Goal: Information Seeking & Learning: Find specific page/section

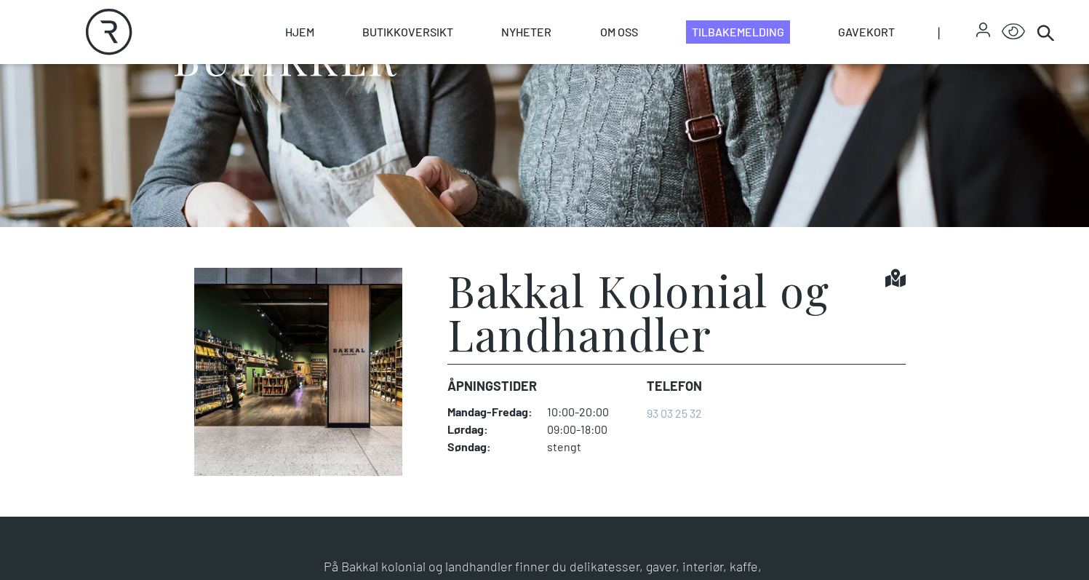
scroll to position [57, 0]
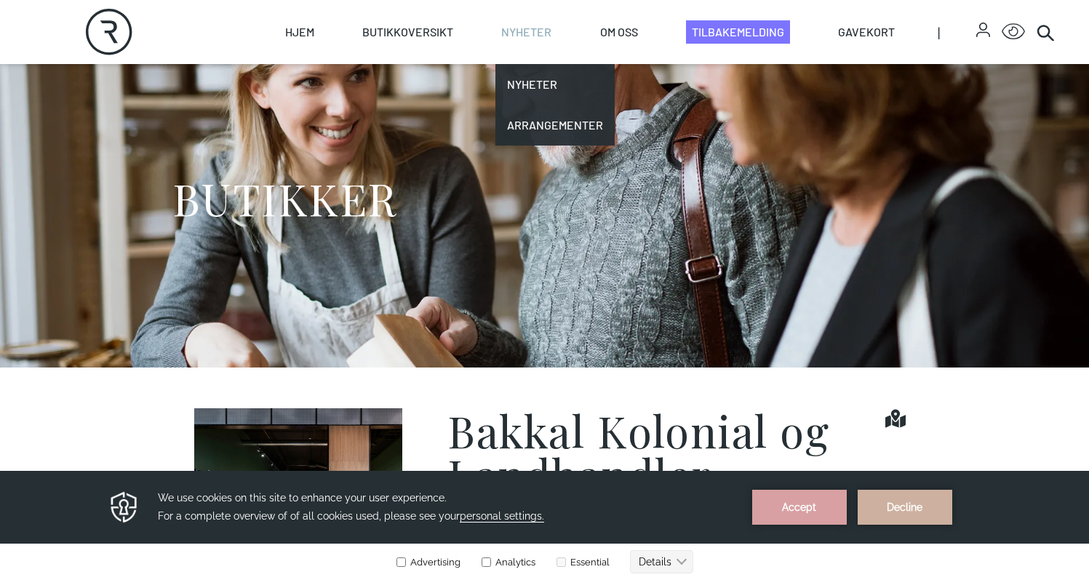
click at [518, 35] on link "Nyheter" at bounding box center [526, 32] width 50 height 64
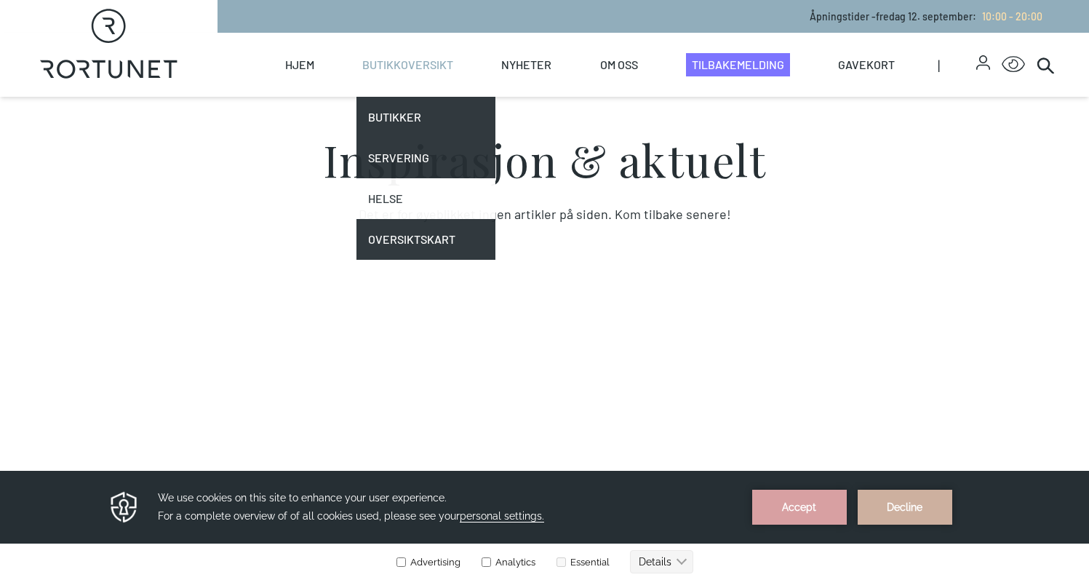
click at [401, 211] on link "Helse" at bounding box center [426, 198] width 139 height 41
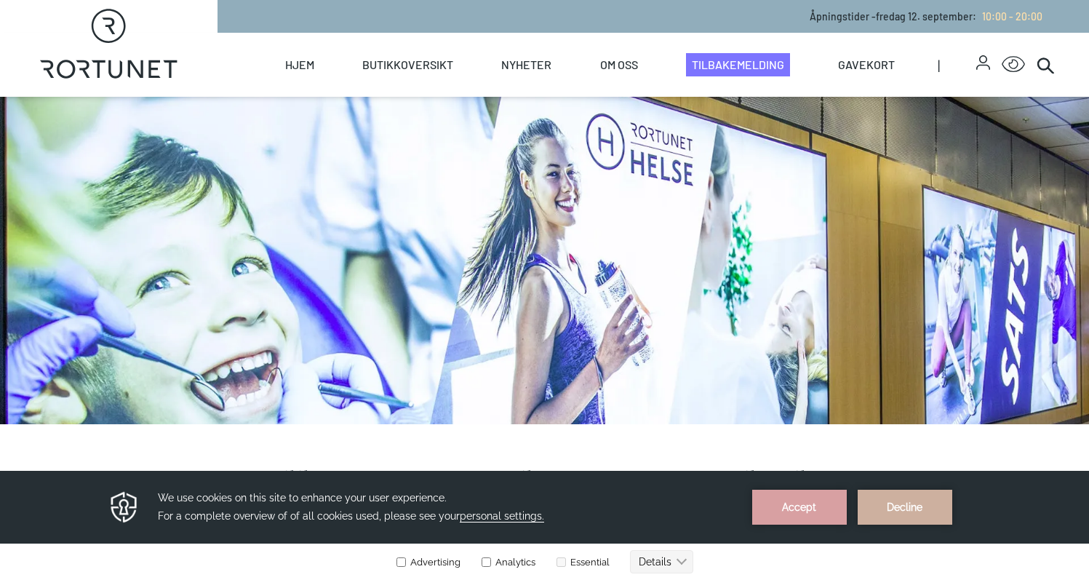
click at [274, 72] on div "Hjem Butikkoversikt Butikker Servering Helse Oversiktskart Nyheter Nyheter Arra…" at bounding box center [636, 65] width 837 height 64
click at [305, 71] on link "Hjem" at bounding box center [299, 65] width 29 height 64
select select "NO"
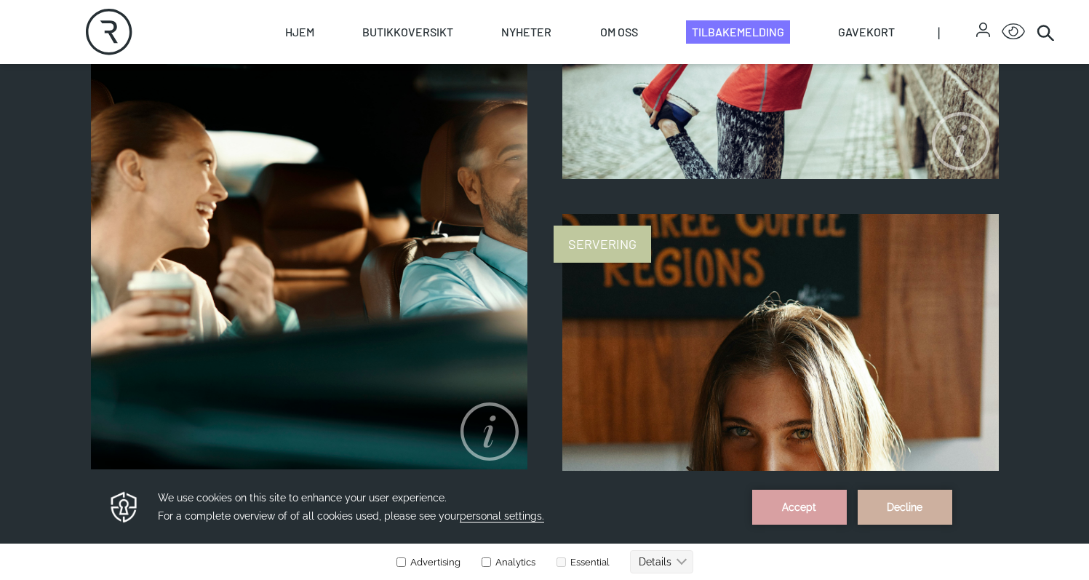
scroll to position [1231, 0]
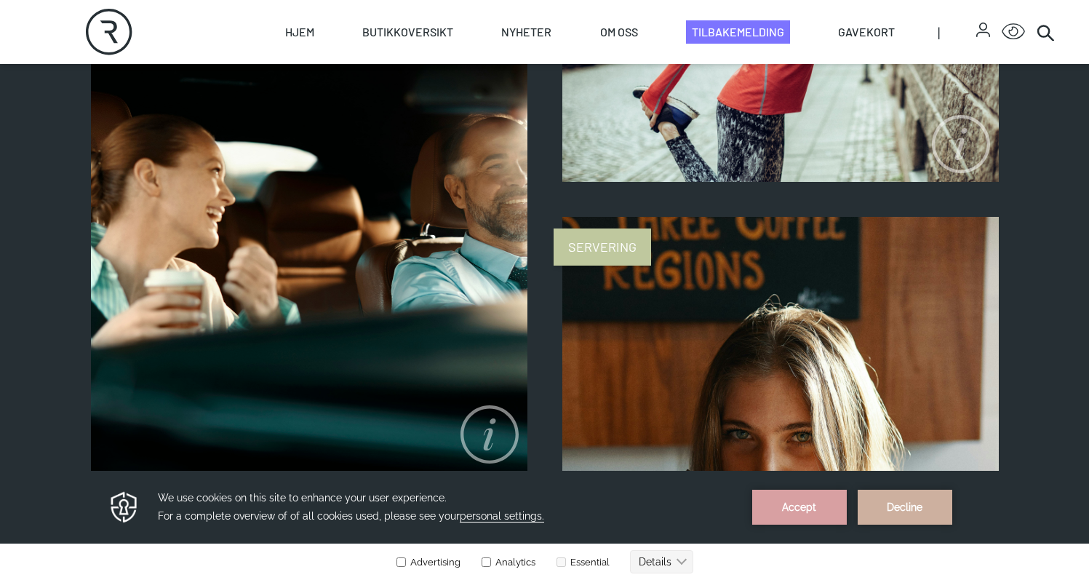
click at [493, 431] on icon at bounding box center [490, 434] width 58 height 58
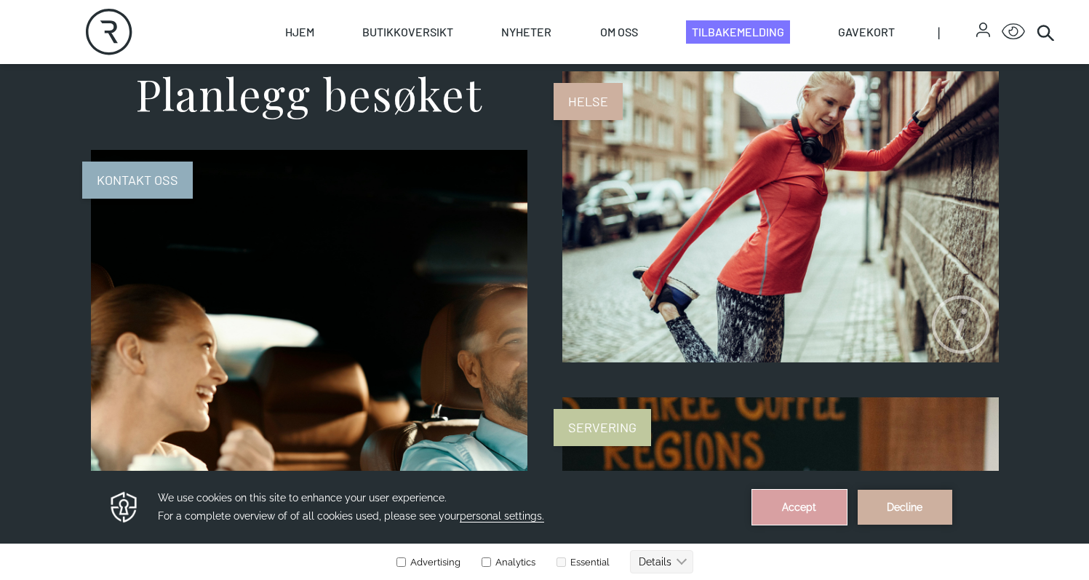
click at [808, 504] on button "Accept" at bounding box center [799, 507] width 95 height 35
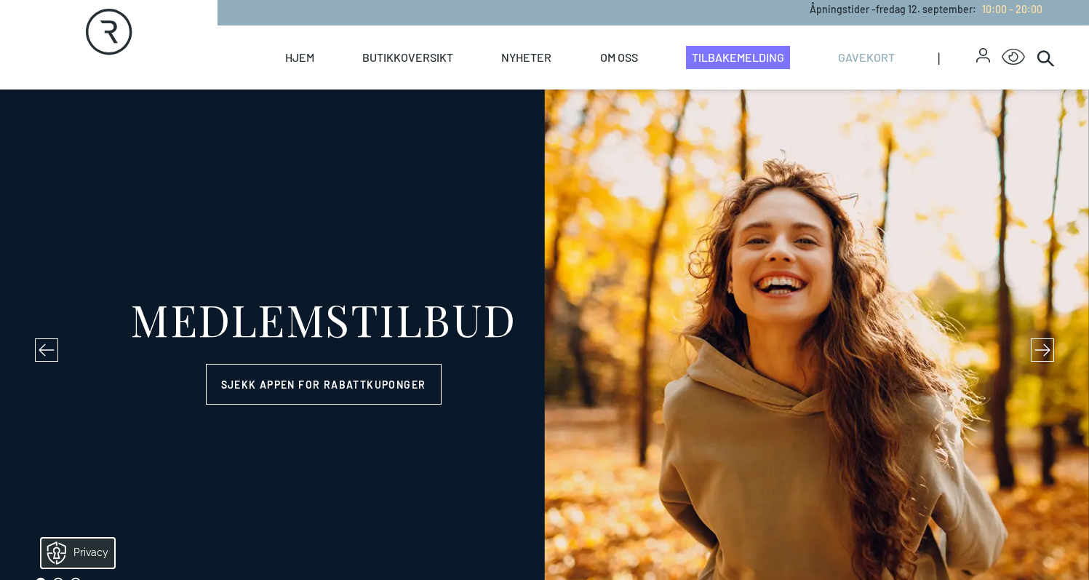
scroll to position [0, 0]
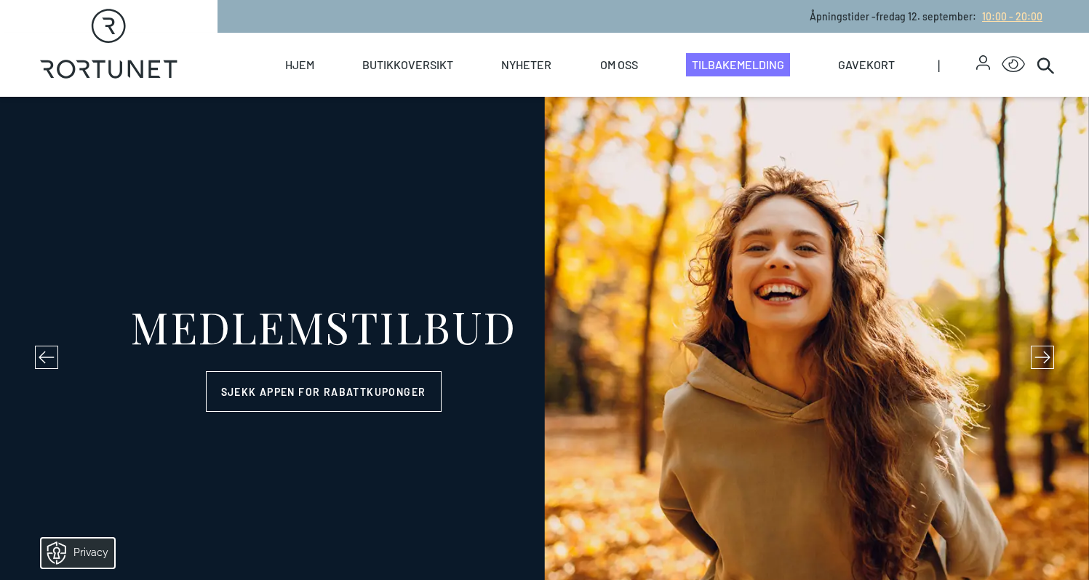
click at [1003, 16] on span "10:00 - 20:00" at bounding box center [1012, 16] width 60 height 12
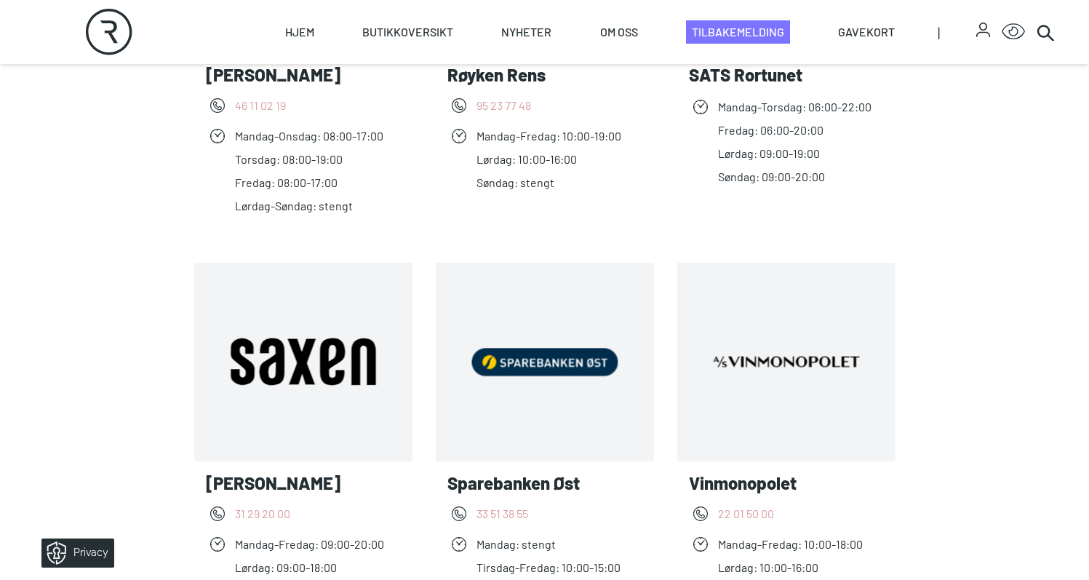
scroll to position [2318, 0]
